Goal: Information Seeking & Learning: Find specific page/section

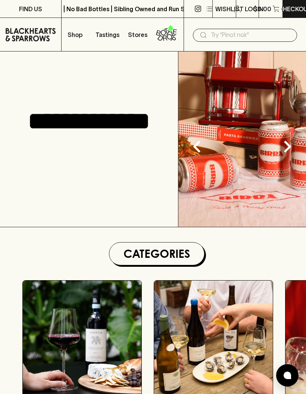
click at [260, 29] on input "text" at bounding box center [251, 35] width 80 height 12
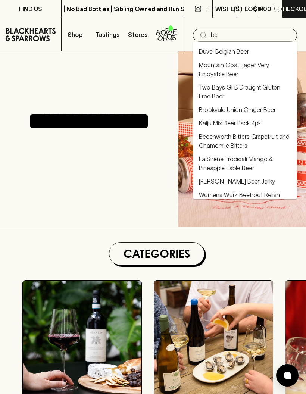
type input "b"
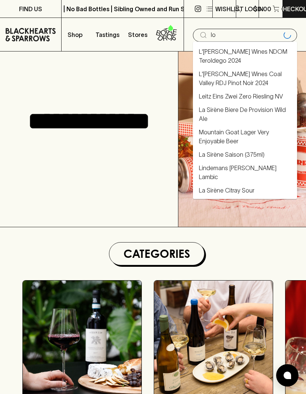
type input "lov"
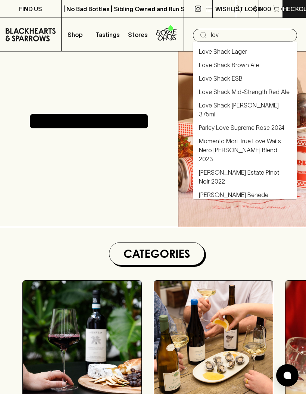
click at [237, 55] on link "Love Shack Lager" at bounding box center [223, 51] width 48 height 9
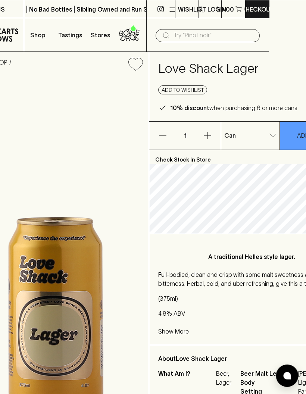
scroll to position [0, 37]
click at [241, 36] on input "text" at bounding box center [214, 35] width 80 height 12
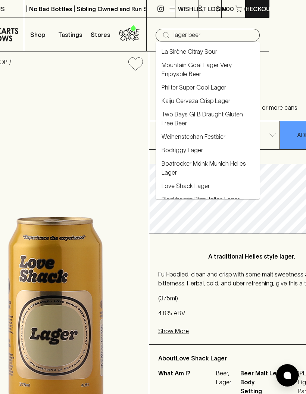
type input "lager beer"
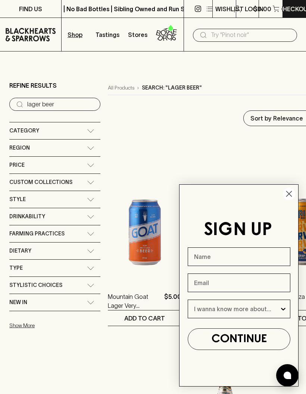
click at [293, 195] on circle "Close dialog" at bounding box center [289, 194] width 12 height 12
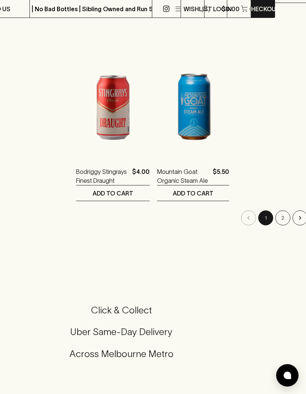
scroll to position [1311, 32]
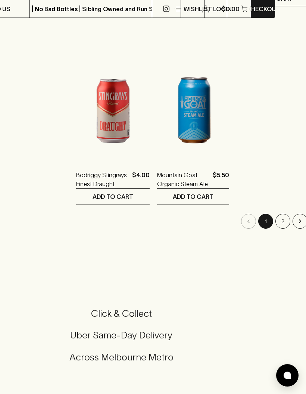
click at [279, 218] on button "2" at bounding box center [283, 221] width 15 height 15
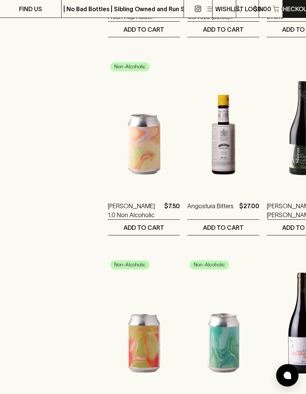
scroll to position [487, 0]
